Goal: Transaction & Acquisition: Purchase product/service

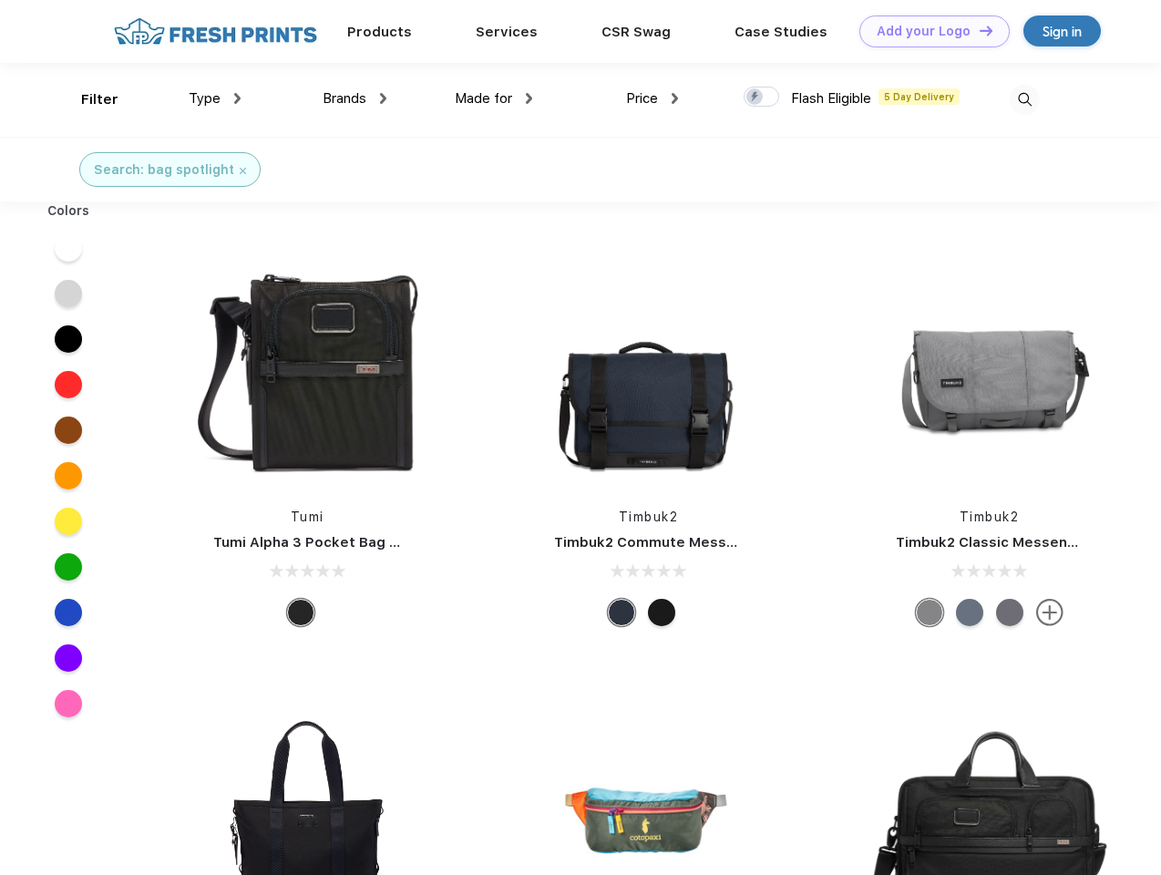
click at [928, 31] on link "Add your Logo Design Tool" at bounding box center [934, 31] width 150 height 32
click at [0, 0] on div "Design Tool" at bounding box center [0, 0] width 0 height 0
click at [978, 30] on link "Add your Logo Design Tool" at bounding box center [934, 31] width 150 height 32
click at [87, 99] on div "Filter" at bounding box center [99, 99] width 37 height 21
click at [215, 98] on span "Type" at bounding box center [205, 98] width 32 height 16
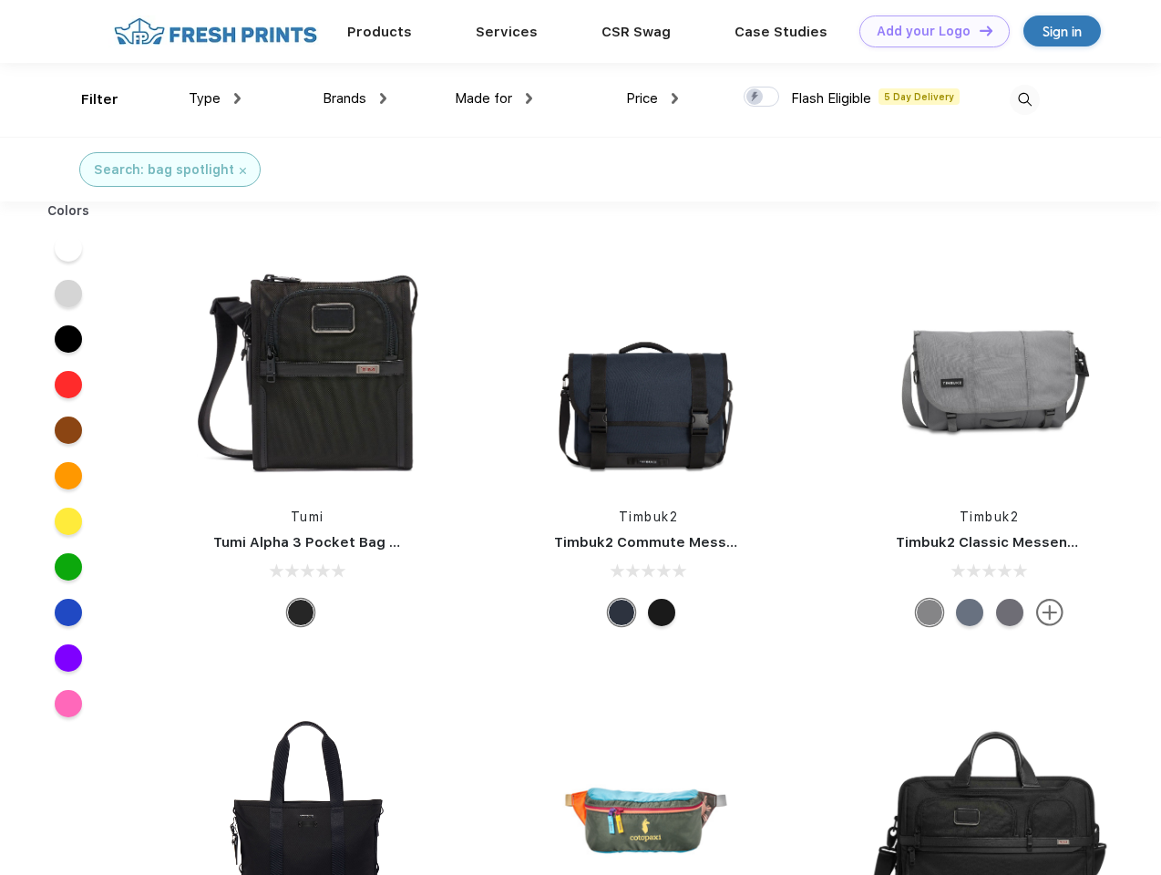
click at [354, 98] on span "Brands" at bounding box center [345, 98] width 44 height 16
click at [494, 98] on span "Made for" at bounding box center [483, 98] width 57 height 16
click at [652, 98] on span "Price" at bounding box center [642, 98] width 32 height 16
click at [762, 98] on div at bounding box center [762, 97] width 36 height 20
click at [755, 98] on input "checkbox" at bounding box center [750, 92] width 12 height 12
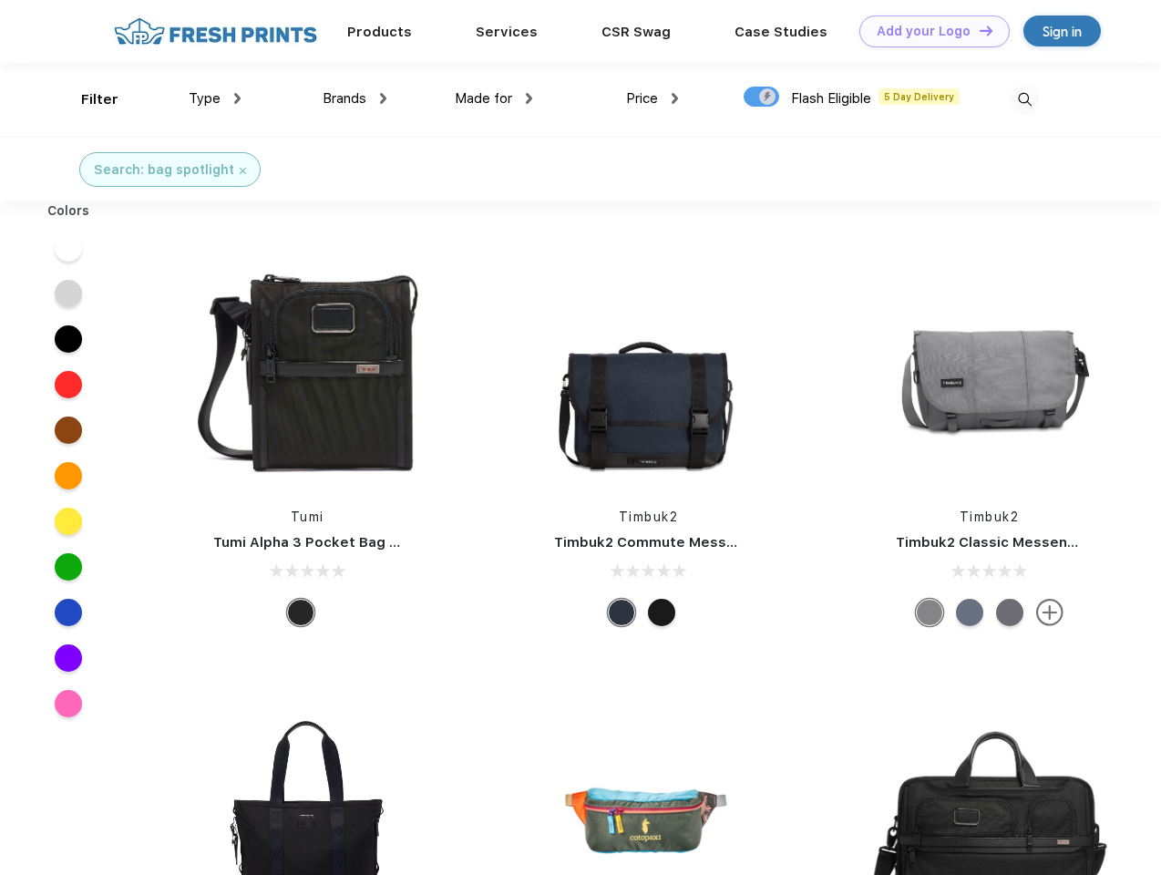
click at [1024, 99] on img at bounding box center [1025, 100] width 30 height 30
